Goal: Navigation & Orientation: Find specific page/section

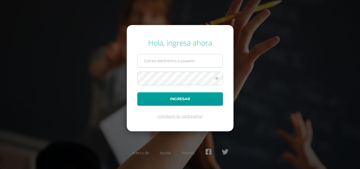
click at [185, 61] on input "text" at bounding box center [180, 60] width 85 height 13
type input "[EMAIL_ADDRESS][DOMAIN_NAME]"
click at [137, 92] on button "Ingresar" at bounding box center [180, 98] width 86 height 13
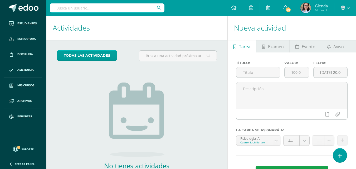
click at [286, 7] on icon at bounding box center [285, 7] width 4 height 5
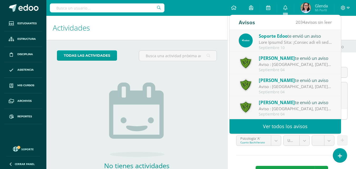
click at [291, 59] on div "[PERSON_NAME] te envió un aviso" at bounding box center [295, 58] width 73 height 7
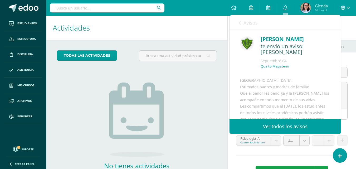
click at [187, 79] on div "No tienes actividades Échale un vistazo a los demás períodos o sal y disfruta d…" at bounding box center [136, 125] width 105 height 120
